Goal: Task Accomplishment & Management: Manage account settings

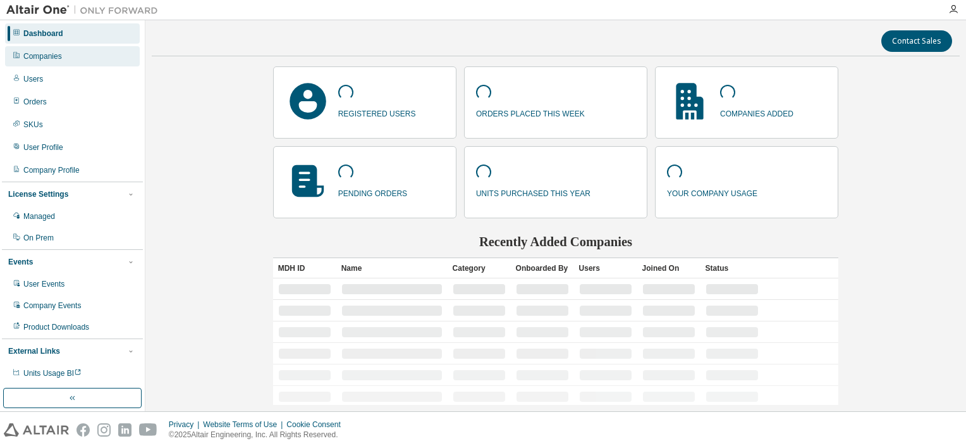
click at [59, 53] on div "Companies" at bounding box center [42, 56] width 39 height 10
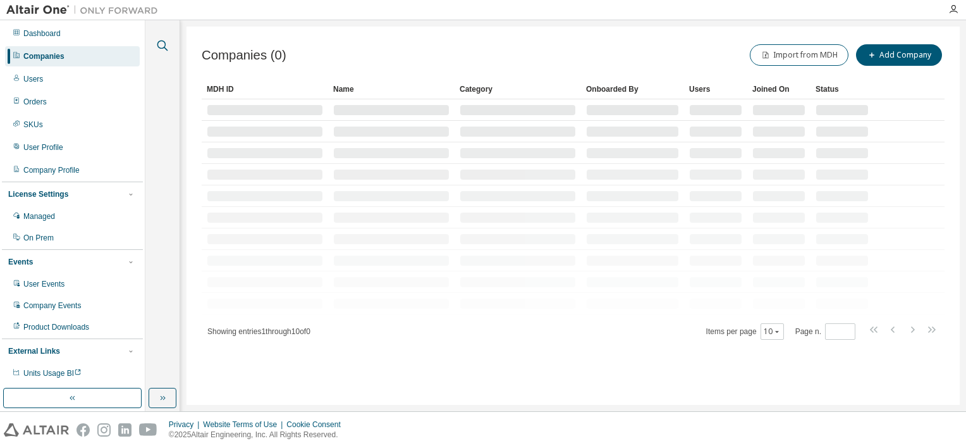
click at [157, 46] on icon "button" at bounding box center [162, 45] width 11 height 11
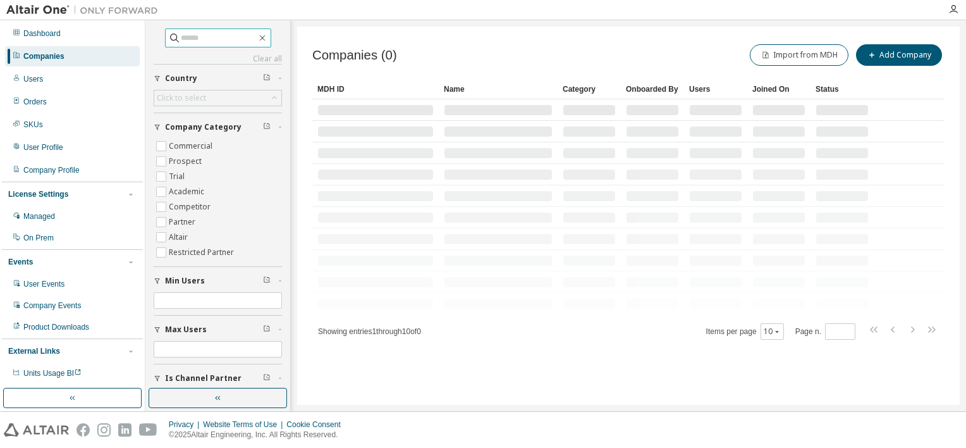
click at [230, 41] on input "text" at bounding box center [219, 38] width 76 height 13
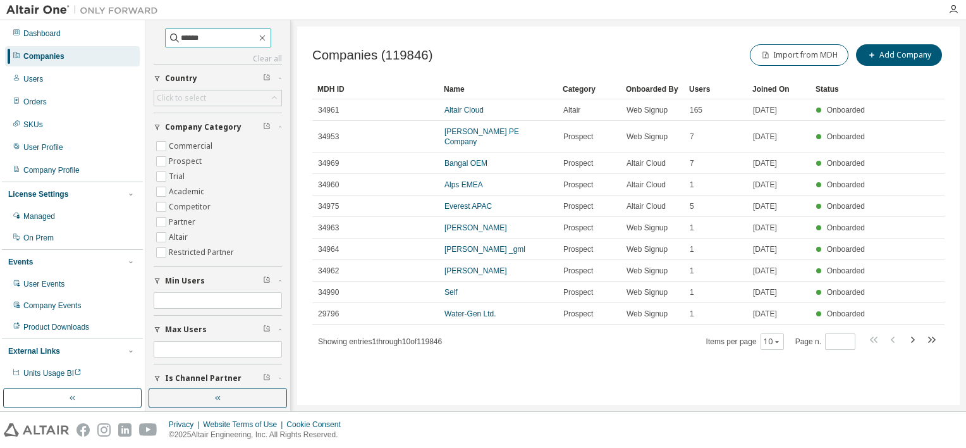
type input "******"
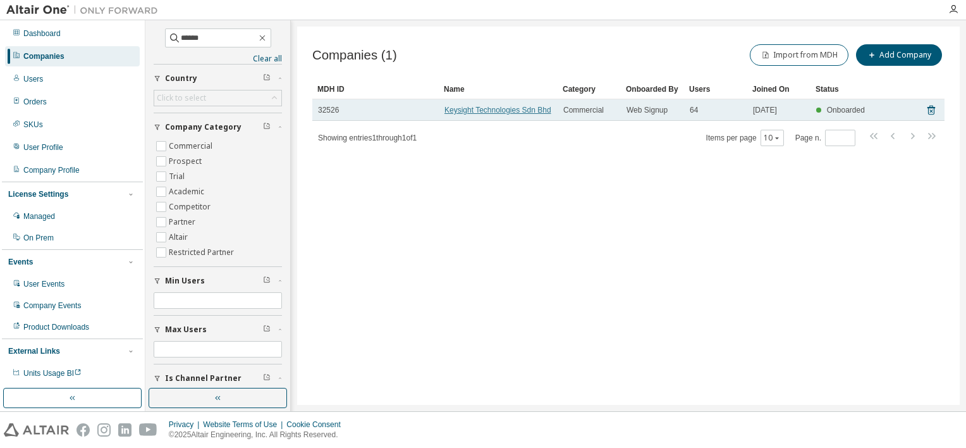
click at [509, 114] on link "Keysight Technologies Sdn Bhd" at bounding box center [498, 110] width 107 height 9
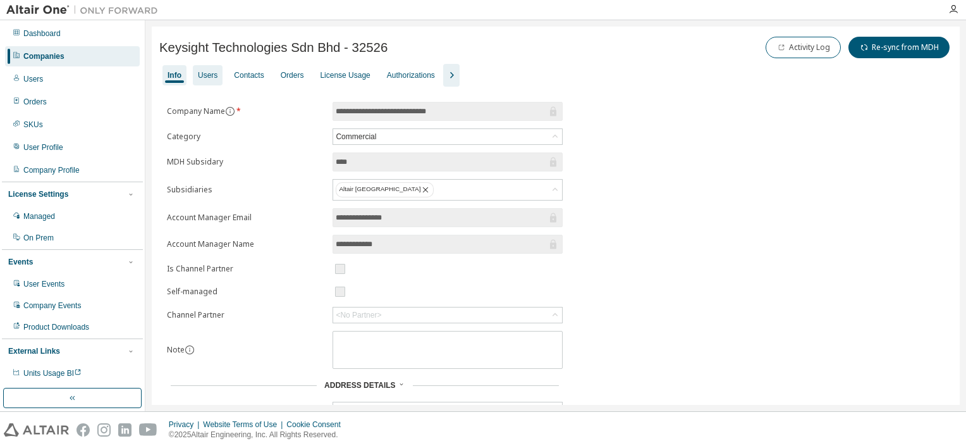
click at [207, 73] on div "Users" at bounding box center [208, 75] width 20 height 10
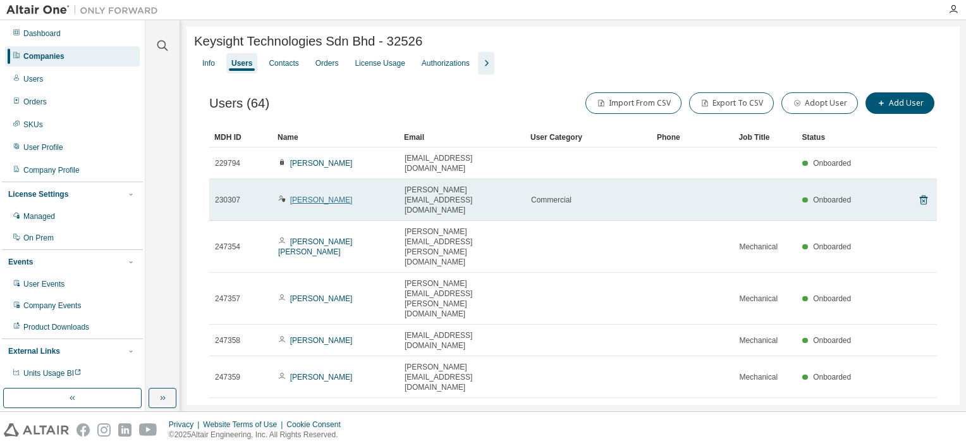
click at [323, 195] on link "[PERSON_NAME]" at bounding box center [321, 199] width 63 height 9
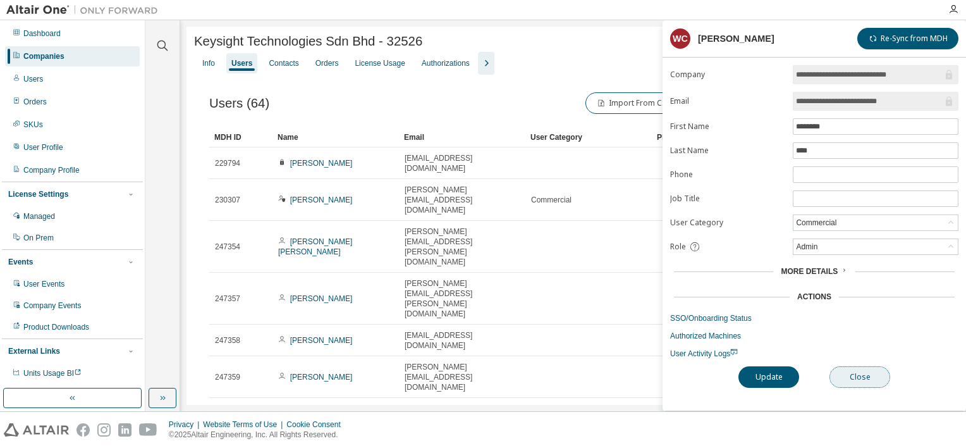
click at [870, 368] on button "Close" at bounding box center [860, 377] width 61 height 22
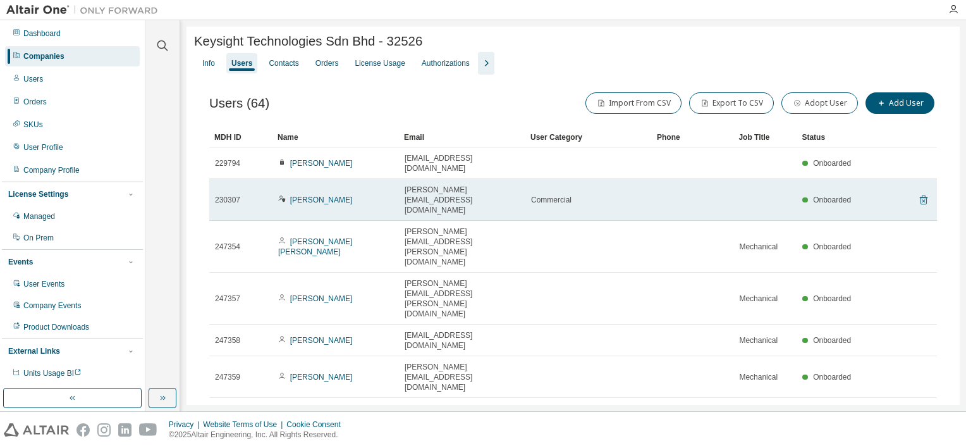
click at [918, 192] on icon at bounding box center [923, 199] width 11 height 15
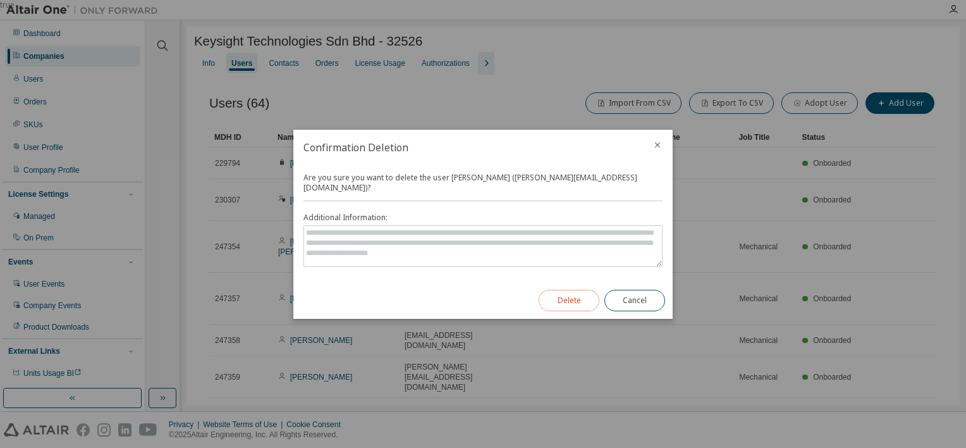
click at [569, 293] on button "Delete" at bounding box center [569, 301] width 61 height 22
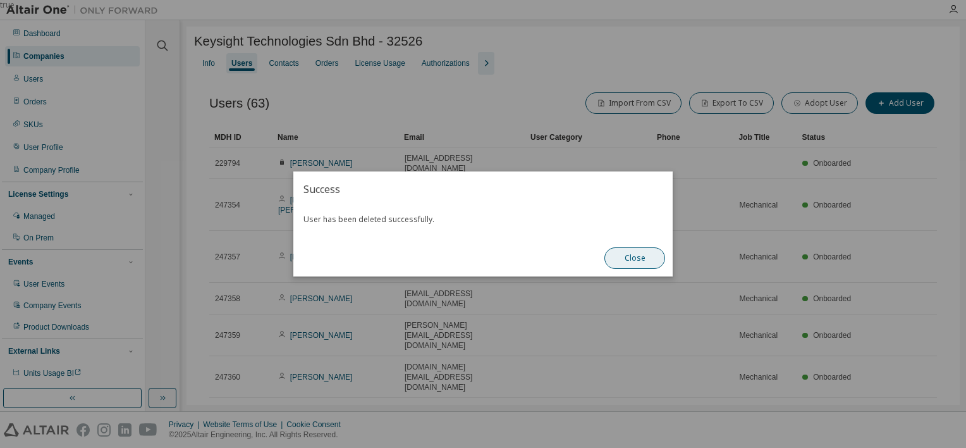
click at [641, 261] on button "Close" at bounding box center [635, 258] width 61 height 22
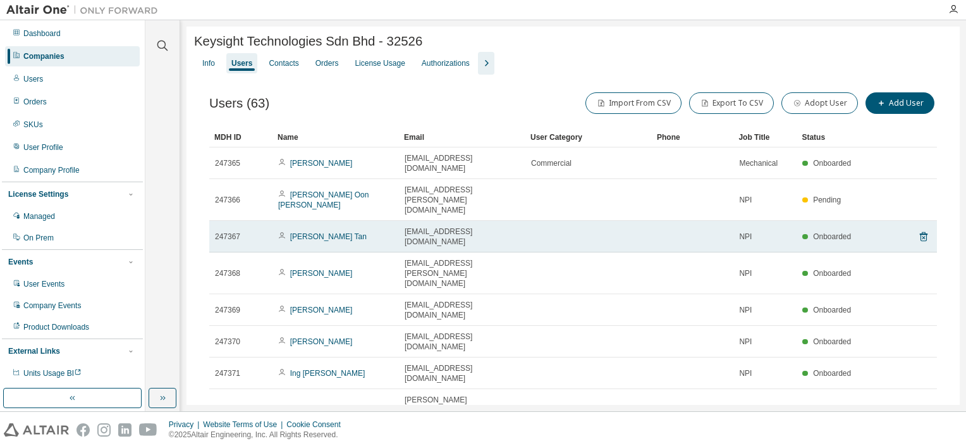
scroll to position [25, 0]
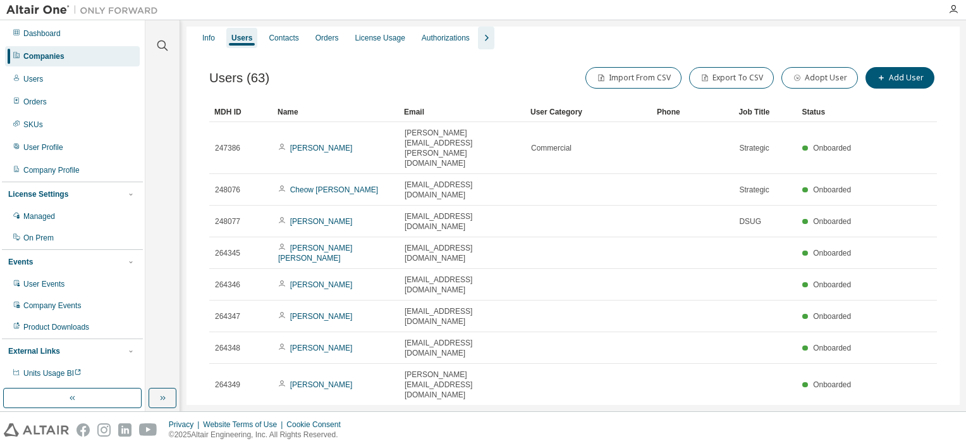
type input "*"
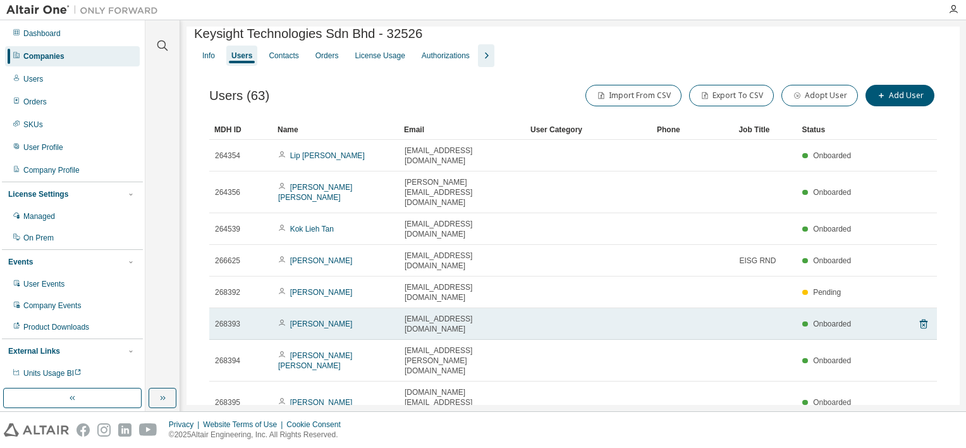
scroll to position [0, 0]
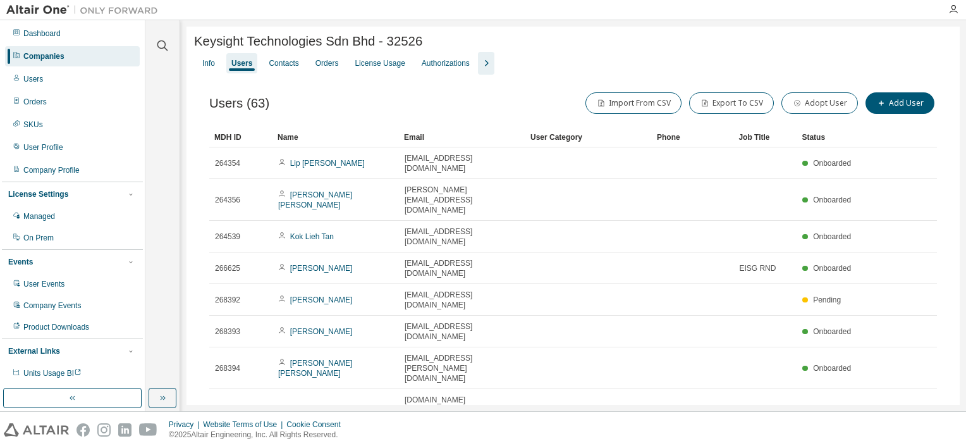
click at [154, 41] on div at bounding box center [162, 38] width 30 height 32
click at [160, 37] on div at bounding box center [162, 38] width 30 height 32
click at [161, 40] on icon "button" at bounding box center [162, 45] width 11 height 11
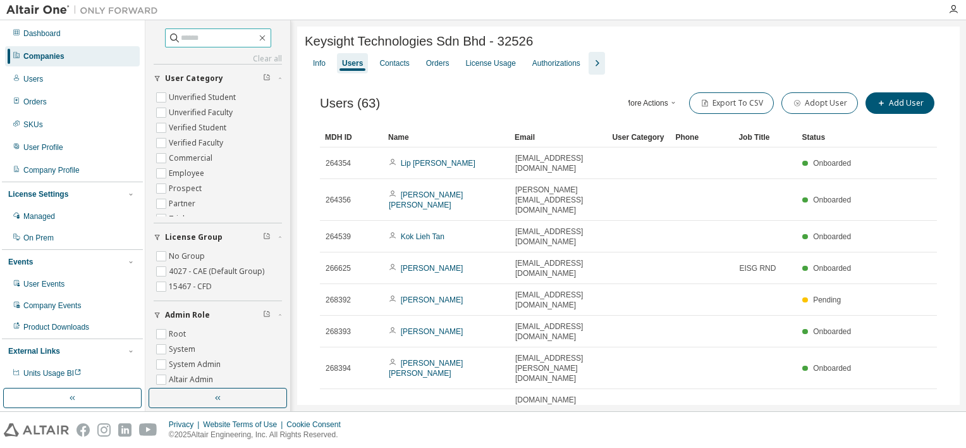
click at [212, 32] on input "text" at bounding box center [219, 38] width 76 height 13
type input "*"
type input "******"
type input "*"
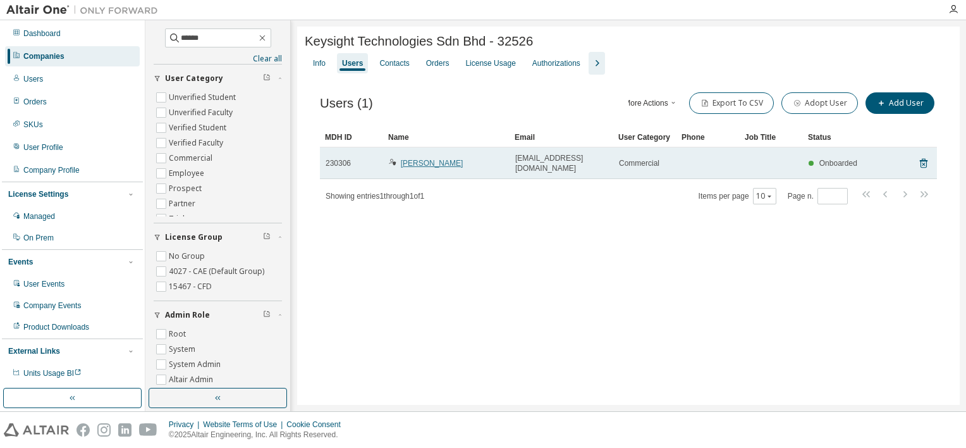
click at [426, 161] on link "[PERSON_NAME]" at bounding box center [432, 163] width 63 height 9
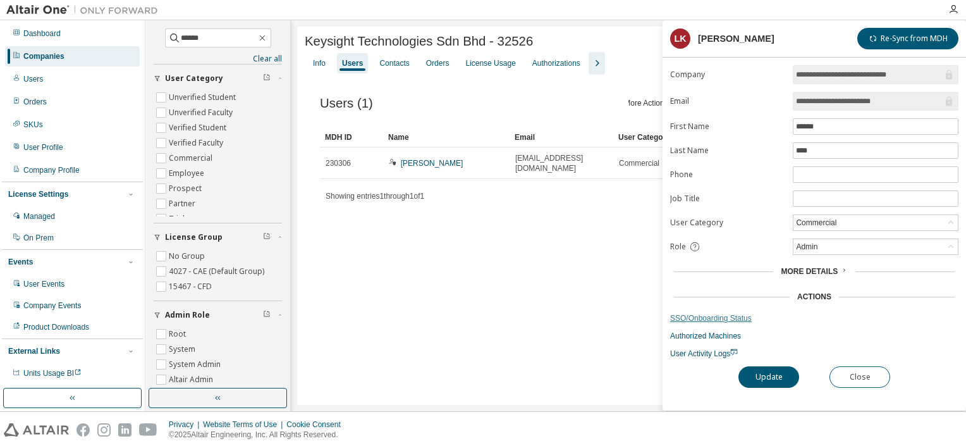
click at [745, 316] on link "SSO/Onboarding Status" at bounding box center [814, 318] width 288 height 10
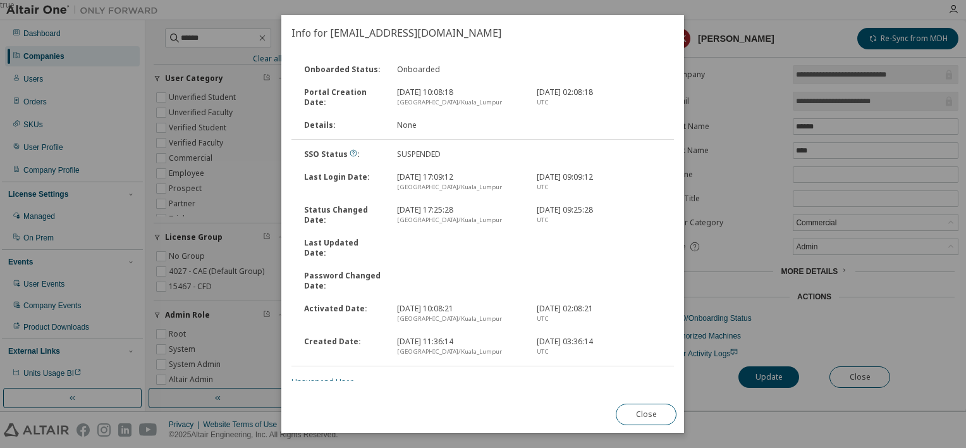
click at [328, 376] on link "Unsuspend User" at bounding box center [323, 381] width 62 height 11
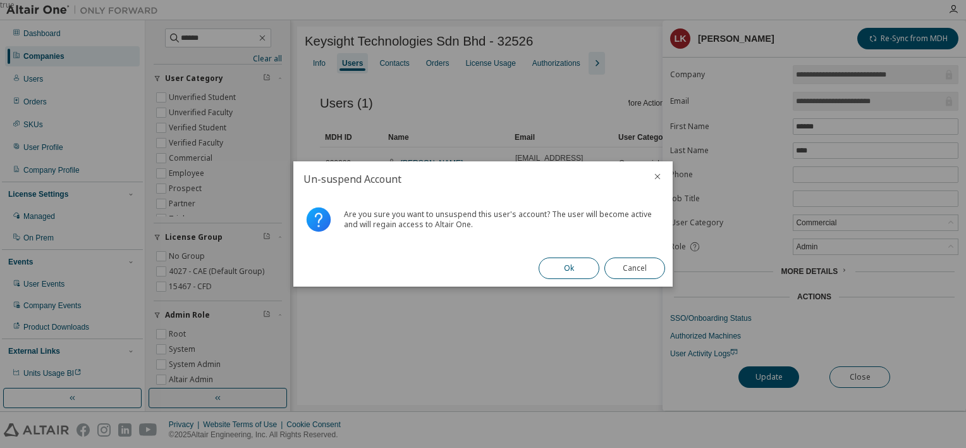
click at [572, 275] on button "Ok" at bounding box center [569, 268] width 61 height 22
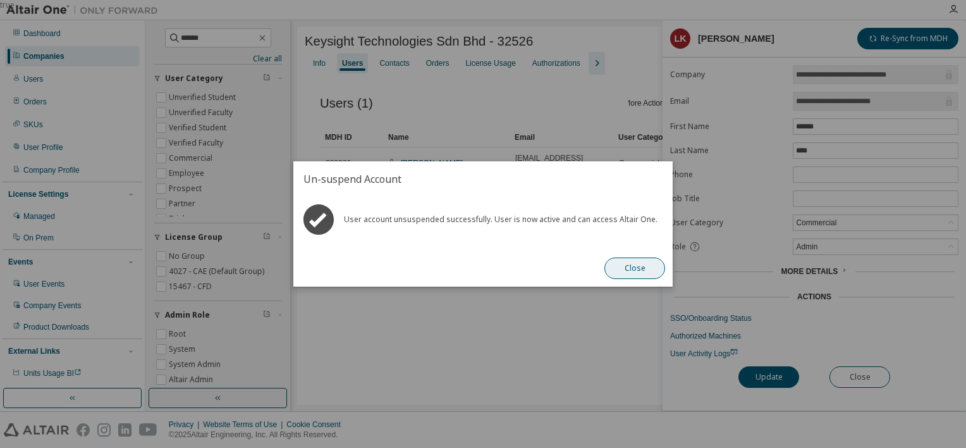
click at [627, 266] on button "Close" at bounding box center [635, 268] width 61 height 22
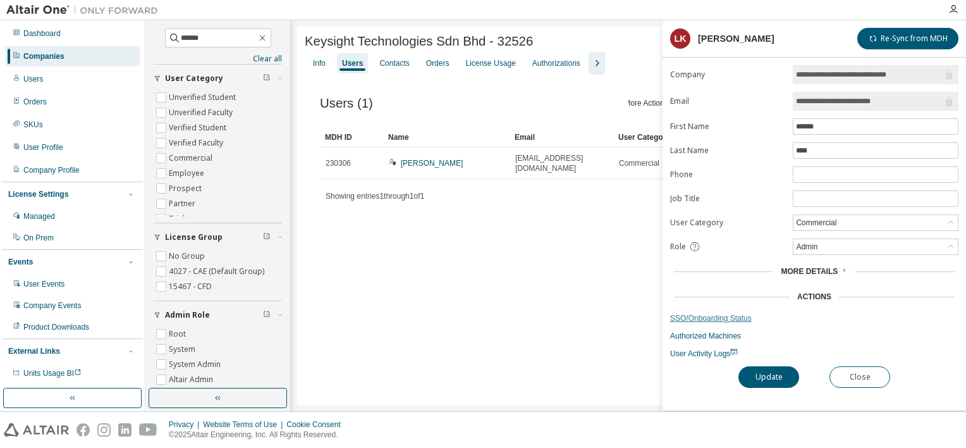
click at [729, 319] on link "SSO/Onboarding Status" at bounding box center [814, 318] width 288 height 10
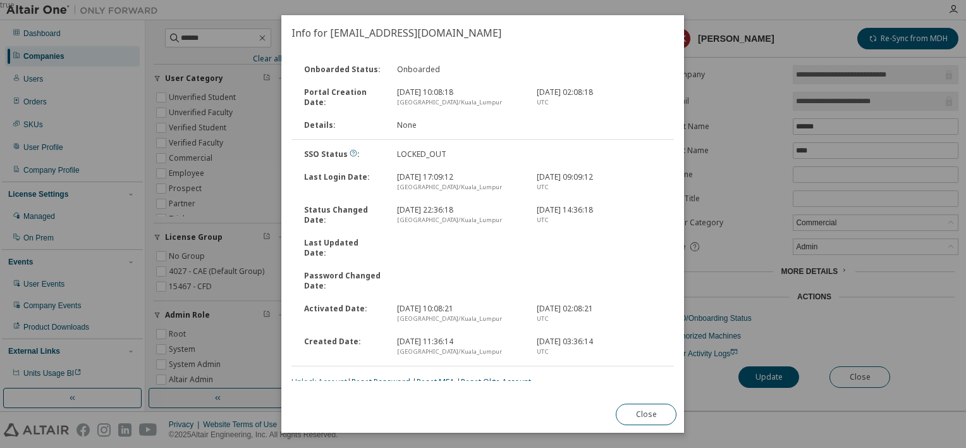
click at [331, 376] on link "Unlock Account" at bounding box center [320, 381] width 56 height 11
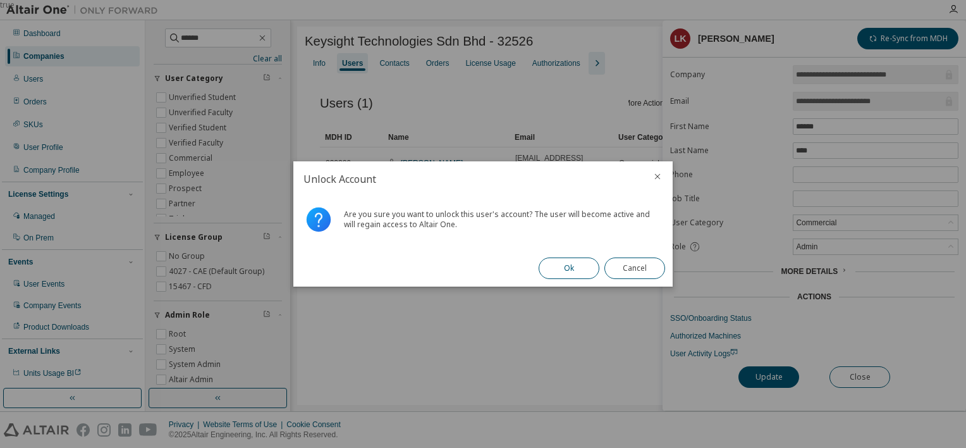
click at [579, 273] on button "Ok" at bounding box center [569, 268] width 61 height 22
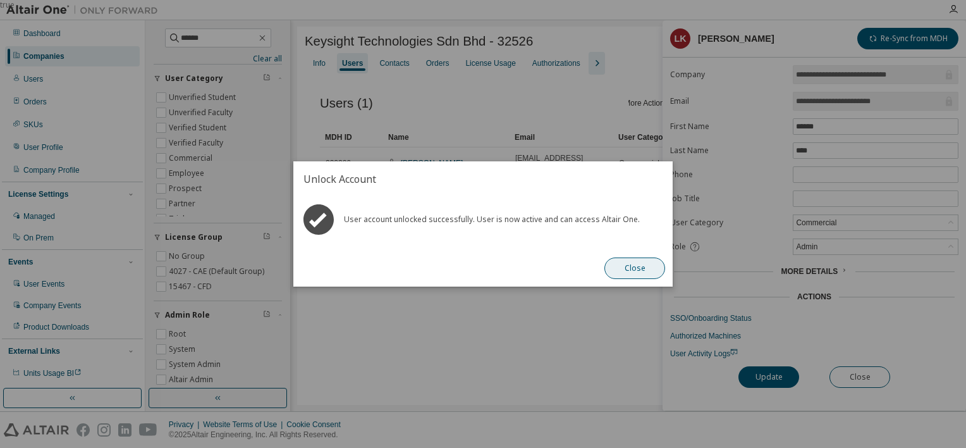
click at [639, 265] on button "Close" at bounding box center [635, 268] width 61 height 22
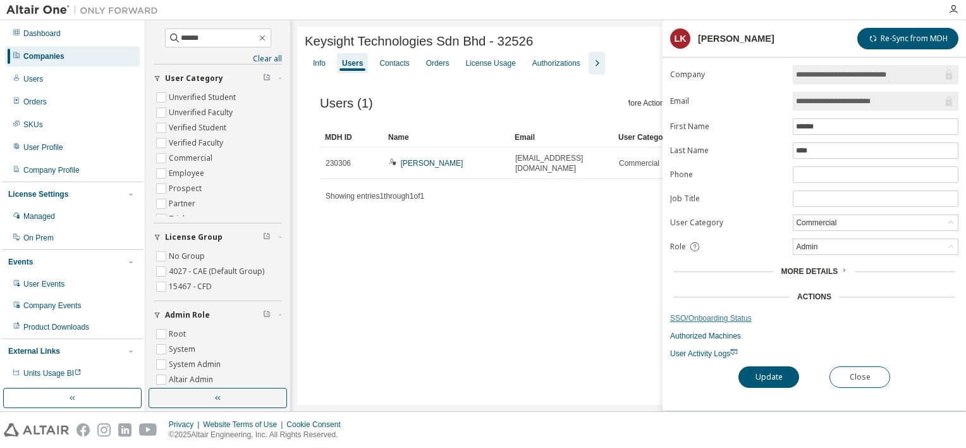
click at [703, 316] on link "SSO/Onboarding Status" at bounding box center [814, 318] width 288 height 10
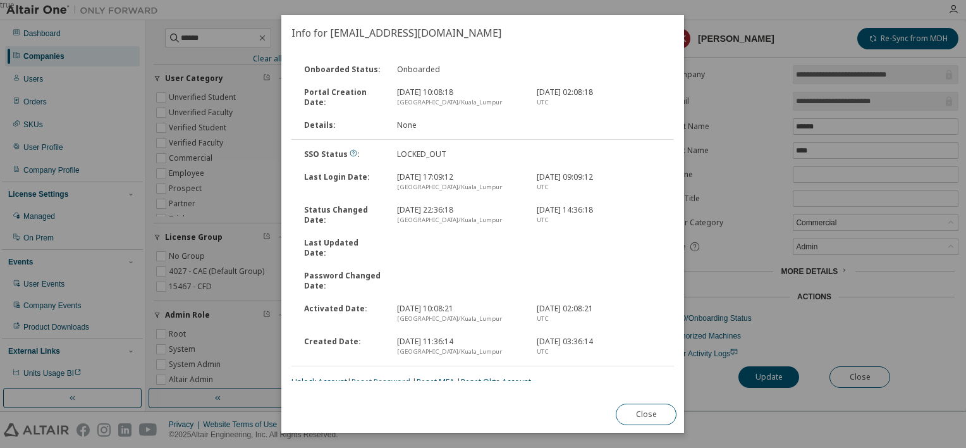
click at [379, 376] on link "Reset Password" at bounding box center [381, 381] width 59 height 11
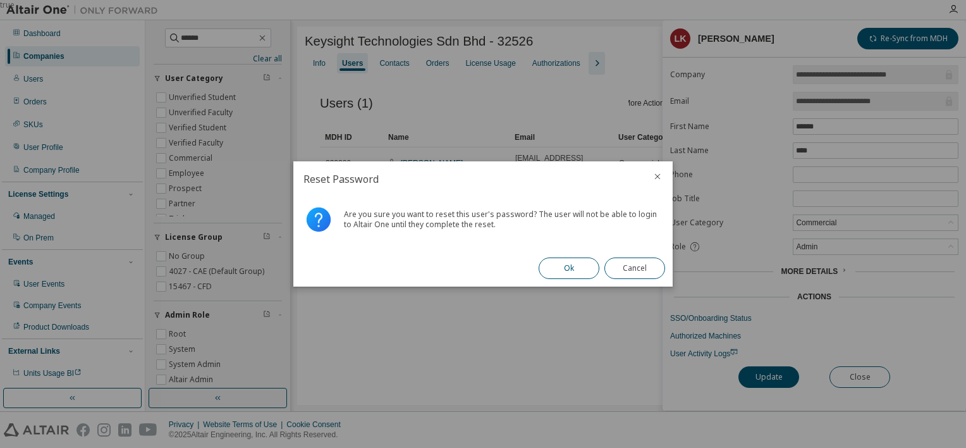
click at [565, 273] on button "Ok" at bounding box center [569, 268] width 61 height 22
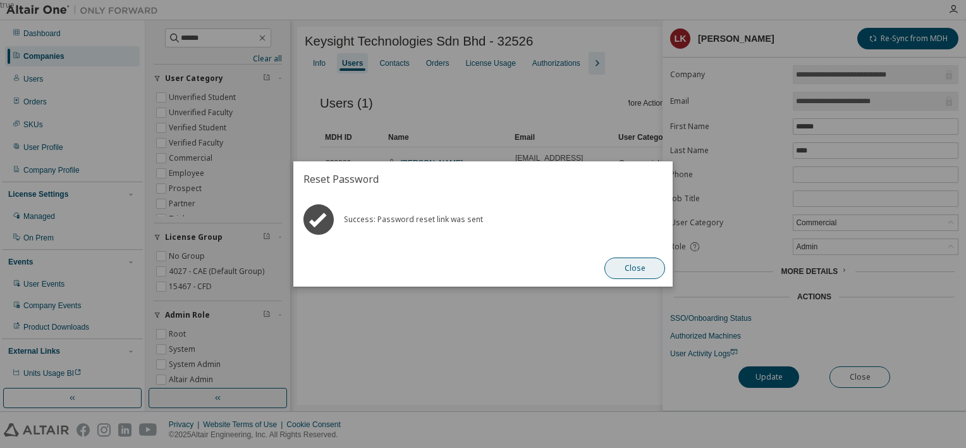
click at [643, 268] on button "Close" at bounding box center [635, 268] width 61 height 22
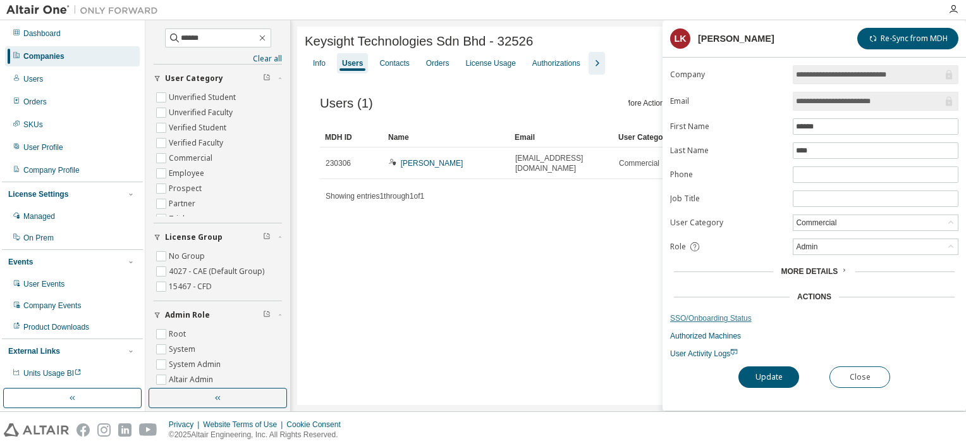
click at [718, 316] on link "SSO/Onboarding Status" at bounding box center [814, 318] width 288 height 10
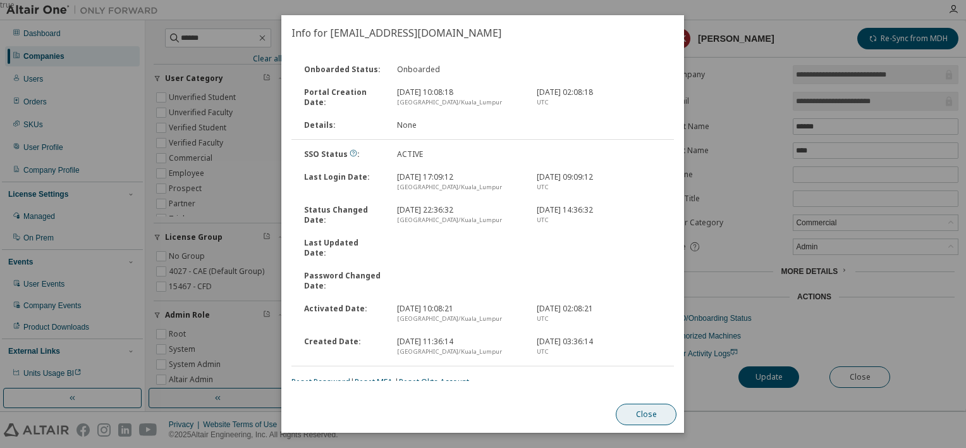
click at [643, 410] on button "Close" at bounding box center [647, 414] width 61 height 22
